Goal: Manage account settings

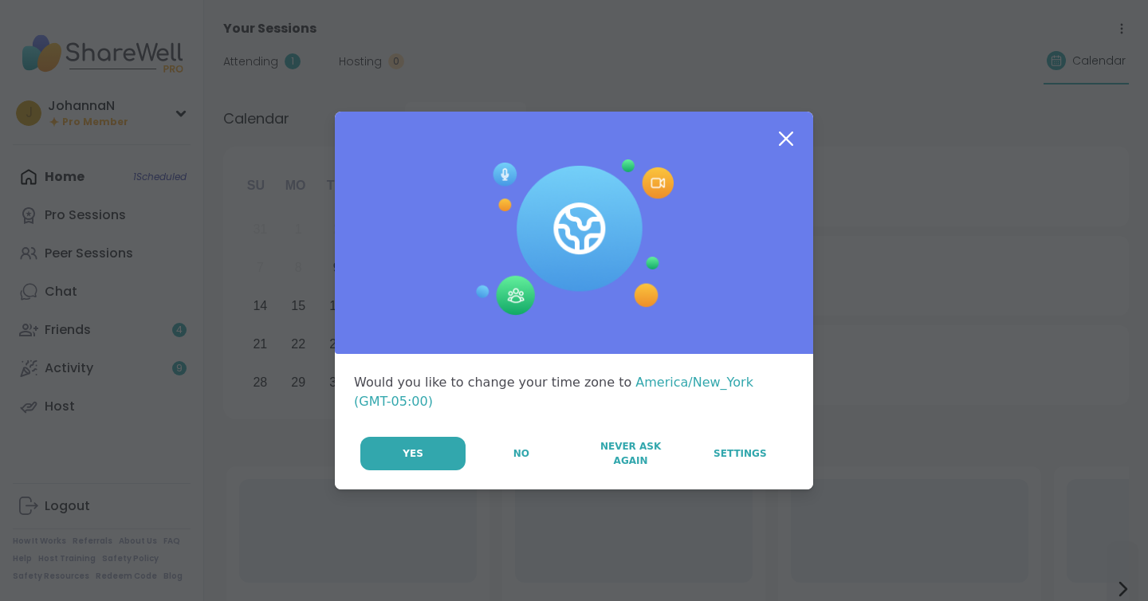
click at [788, 146] on icon at bounding box center [786, 139] width 14 height 14
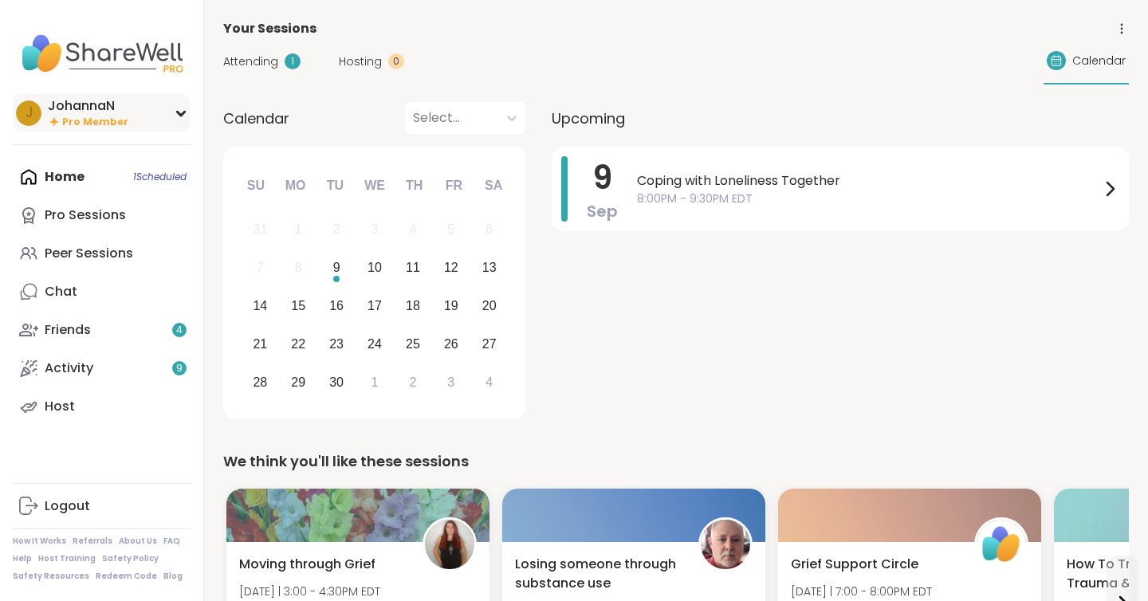
click at [136, 121] on div "[PERSON_NAME] Pro Member" at bounding box center [102, 112] width 178 height 37
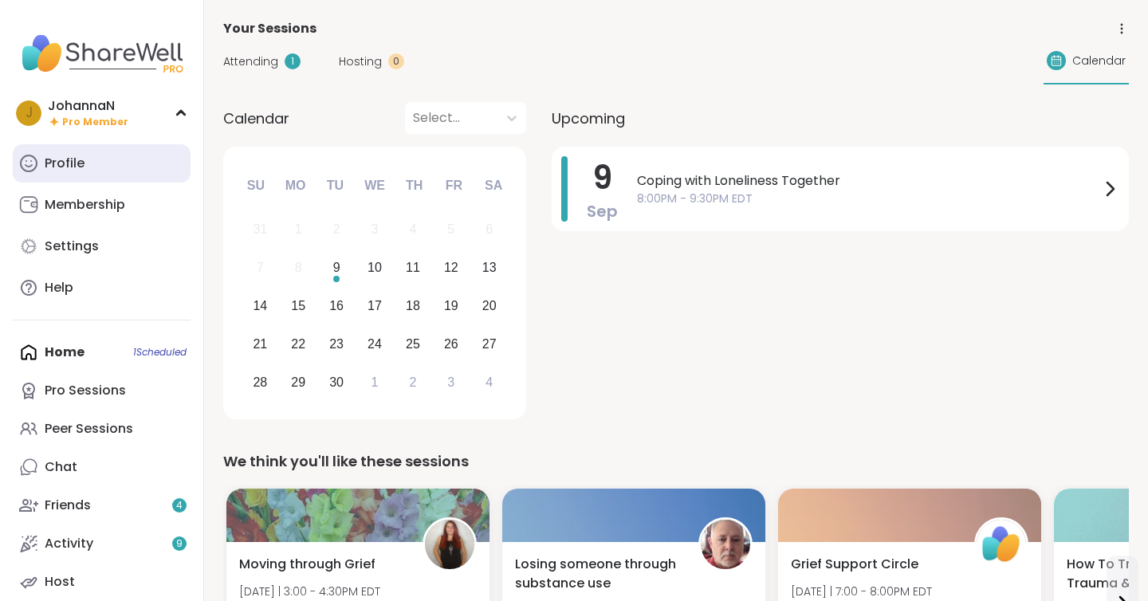
click at [128, 155] on link "Profile" at bounding box center [102, 163] width 178 height 38
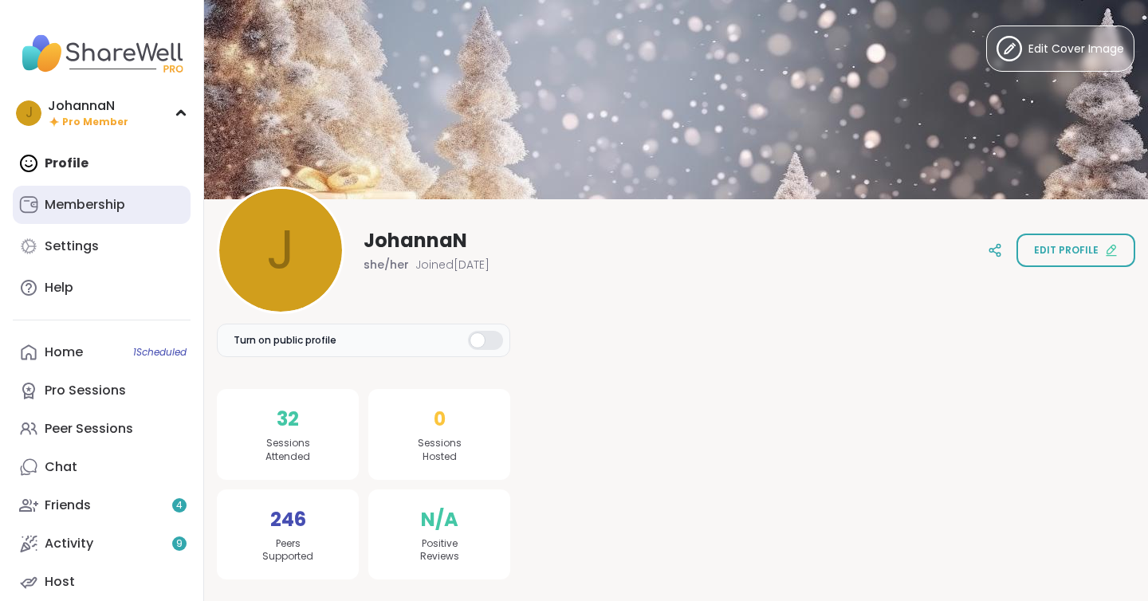
click at [119, 198] on div "Membership" at bounding box center [85, 205] width 81 height 18
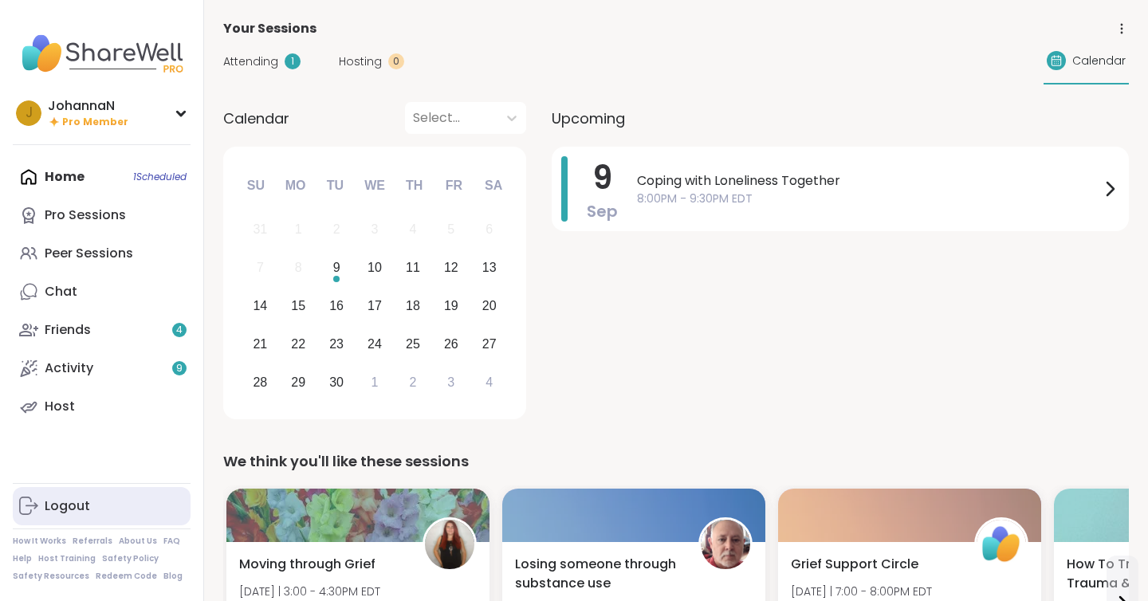
click at [104, 506] on link "Logout" at bounding box center [102, 506] width 178 height 38
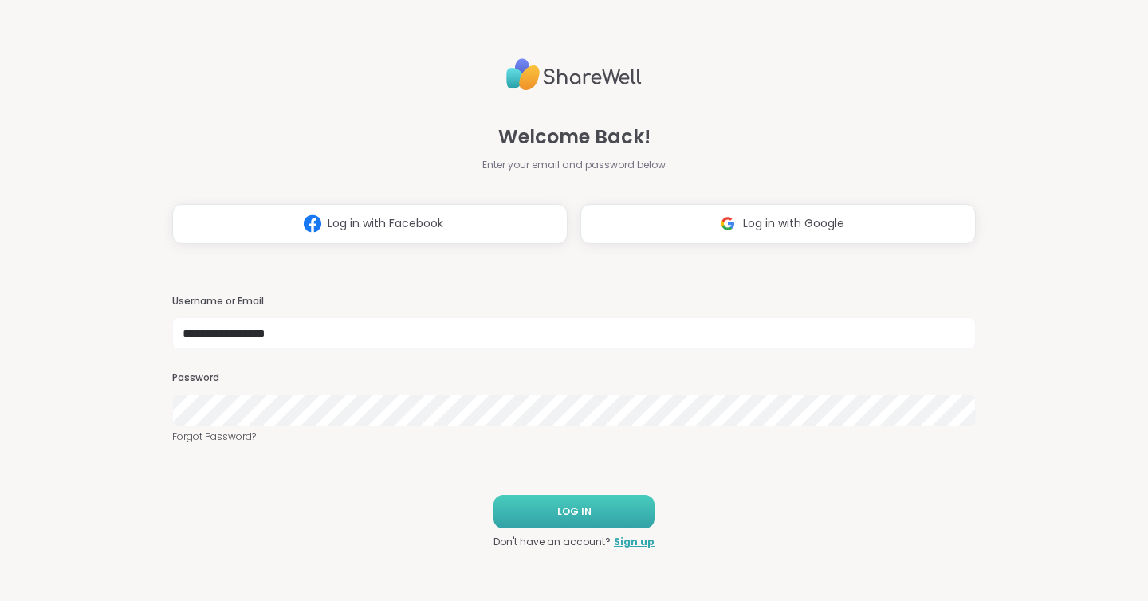
click at [560, 505] on span "LOG IN" at bounding box center [574, 512] width 34 height 14
